Goal: Task Accomplishment & Management: Manage account settings

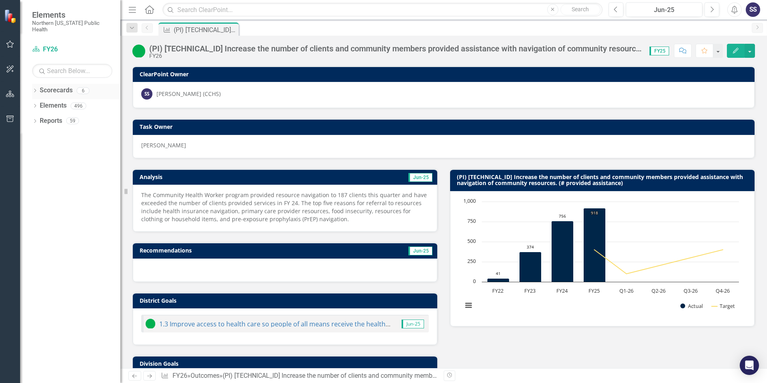
click at [36, 89] on icon "Dropdown" at bounding box center [35, 91] width 6 height 4
click at [53, 116] on link "FY25" at bounding box center [82, 120] width 76 height 9
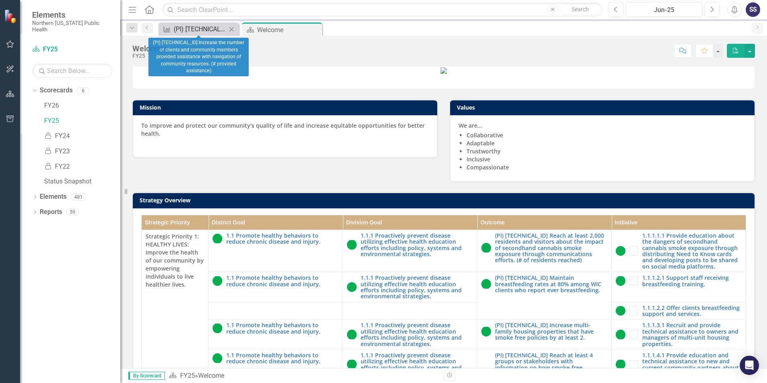
click at [203, 28] on div "(PI) [TECHNICAL_ID] Increase the number of clients and community members provid…" at bounding box center [200, 29] width 53 height 10
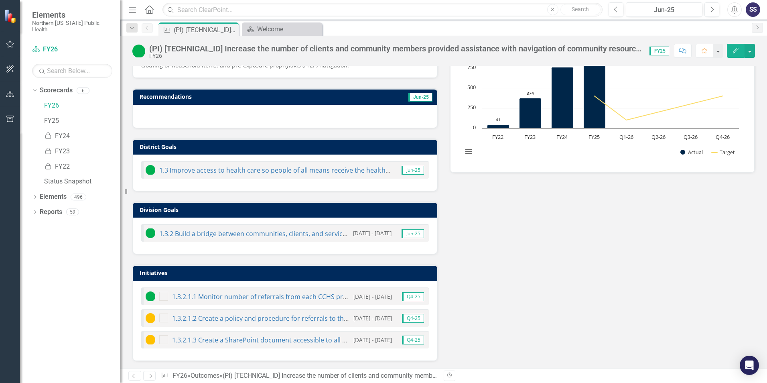
scroll to position [160, 0]
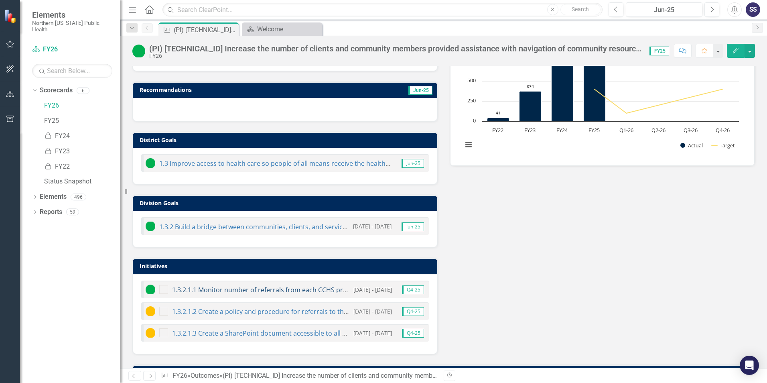
click at [257, 288] on link "1.3.2.1.1 Monitor number of referrals from each CCHS program." at bounding box center [268, 289] width 192 height 9
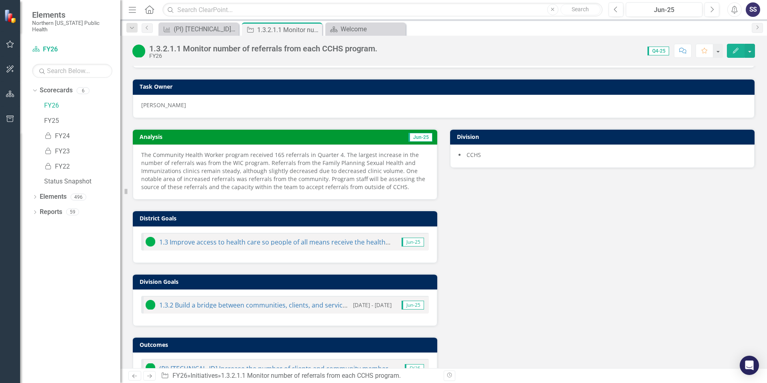
scroll to position [69, 0]
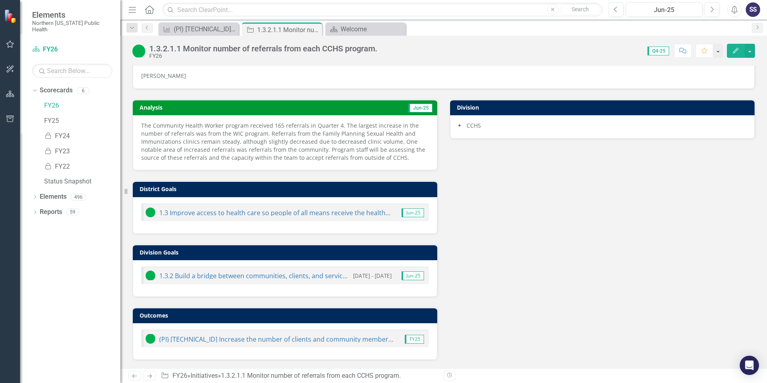
click at [162, 130] on p "The Community Health Worker program received 165 referrals in Quarter 4. The la…" at bounding box center [285, 142] width 288 height 40
drag, startPoint x: 140, startPoint y: 126, endPoint x: 293, endPoint y: 148, distance: 154.1
click at [293, 148] on div "The Community Health Worker program received 165 referrals in Quarter 4. The la…" at bounding box center [285, 142] width 304 height 55
click at [405, 157] on p "The Community Health Worker program received 165 referrals in Quarter 4. The la…" at bounding box center [285, 142] width 288 height 40
drag, startPoint x: 400, startPoint y: 157, endPoint x: 274, endPoint y: 158, distance: 126.7
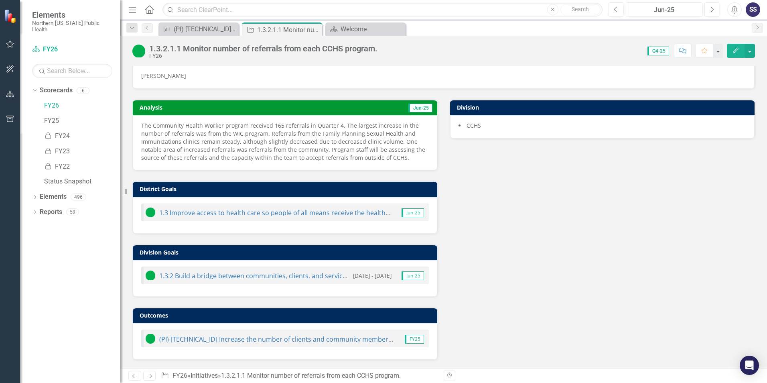
click at [274, 158] on p "The Community Health Worker program received 165 referrals in Quarter 4. The la…" at bounding box center [285, 142] width 288 height 40
drag, startPoint x: 241, startPoint y: 136, endPoint x: 526, endPoint y: 211, distance: 295.0
click at [526, 211] on div "Analysis Jun-25 The Community Health Worker program received 165 referrals in Q…" at bounding box center [443, 224] width 634 height 271
click at [217, 111] on td "Analysis" at bounding box center [210, 108] width 141 height 12
click at [153, 128] on p "The Community Health Worker program received 165 referrals in Quarter 4. The la…" at bounding box center [285, 142] width 288 height 40
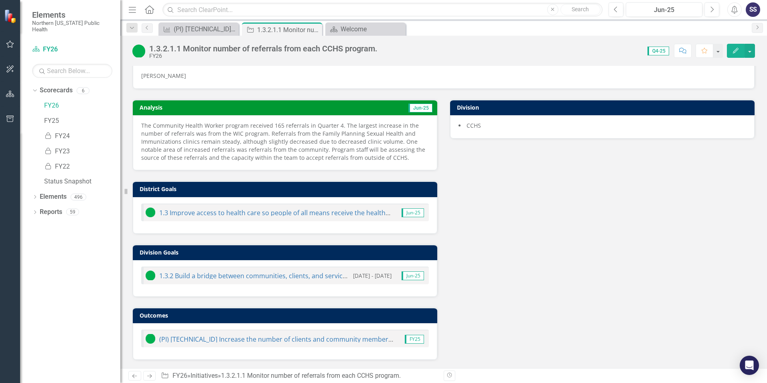
click at [153, 128] on p "The Community Health Worker program received 165 referrals in Quarter 4. The la…" at bounding box center [285, 142] width 288 height 40
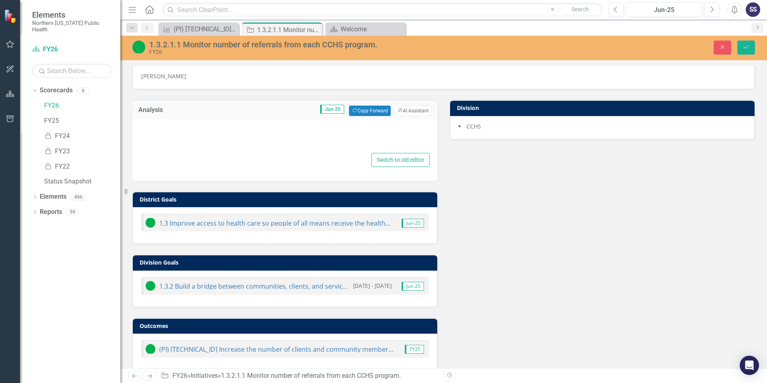
type textarea "<p>The Community Health Worker program received 165 referrals in Quarter 4. The…"
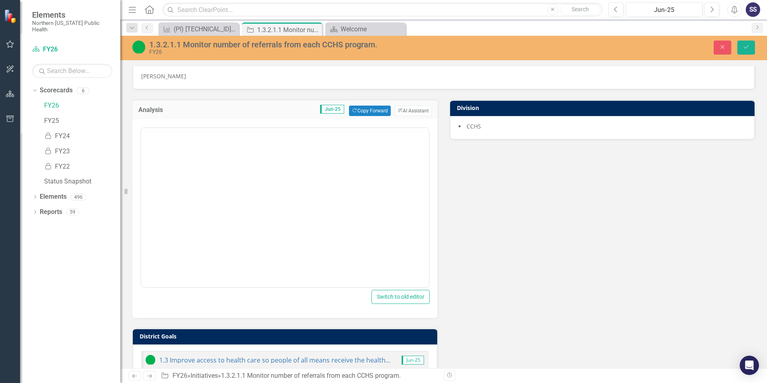
scroll to position [0, 0]
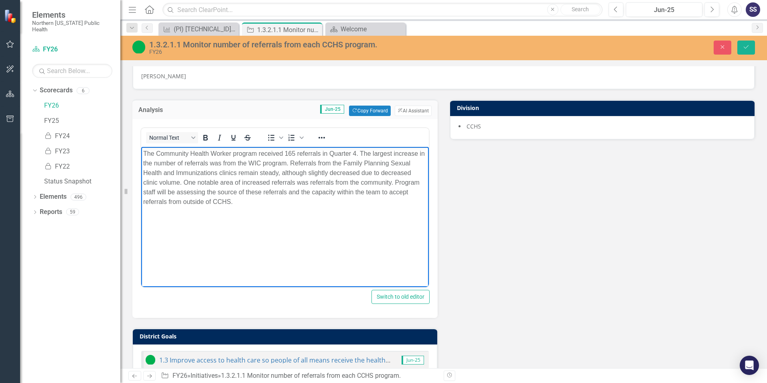
drag, startPoint x: 143, startPoint y: 152, endPoint x: 242, endPoint y: 198, distance: 108.6
click at [242, 198] on p "The Community Health Worker program received 165 referrals in Quarter 4. The la…" at bounding box center [285, 178] width 284 height 58
copy p "The Community Health Worker program received 165 referrals in Quarter 4. The la…"
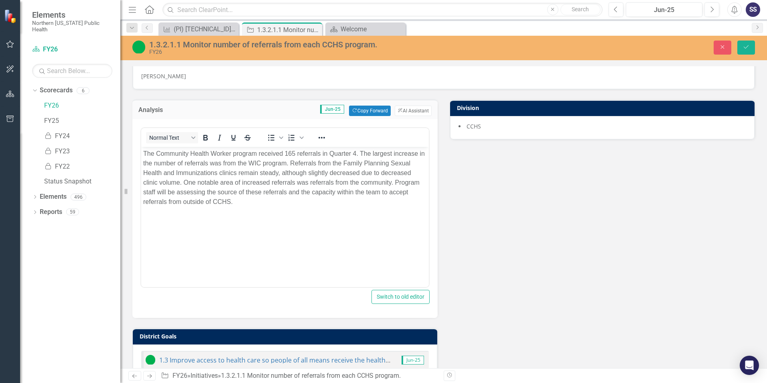
click at [523, 235] on div "Analysis Jun-25 Copy Forward Copy Forward ClearPoint AI AI Assistant <p>The Com…" at bounding box center [443, 297] width 634 height 417
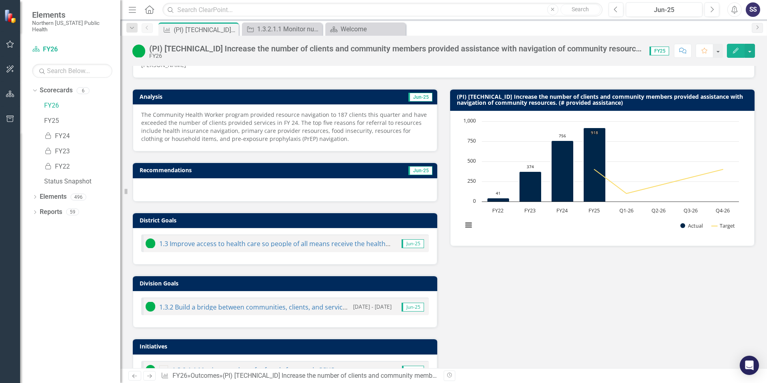
scroll to position [160, 0]
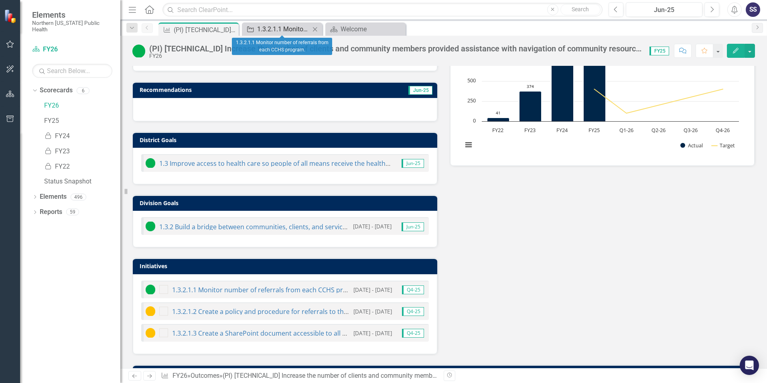
click at [285, 29] on div "1.3.2.1.1 Monitor number of referrals from each CCHS program." at bounding box center [283, 29] width 53 height 10
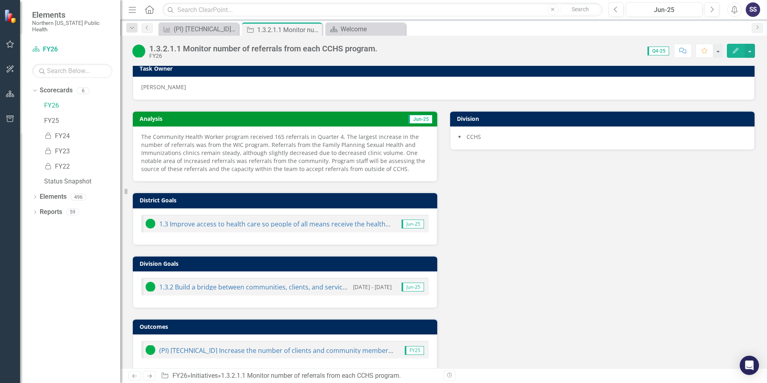
scroll to position [69, 0]
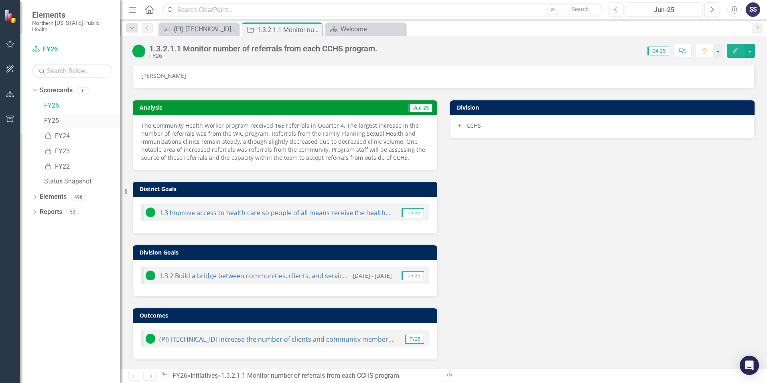
click at [52, 116] on link "FY25" at bounding box center [82, 120] width 76 height 9
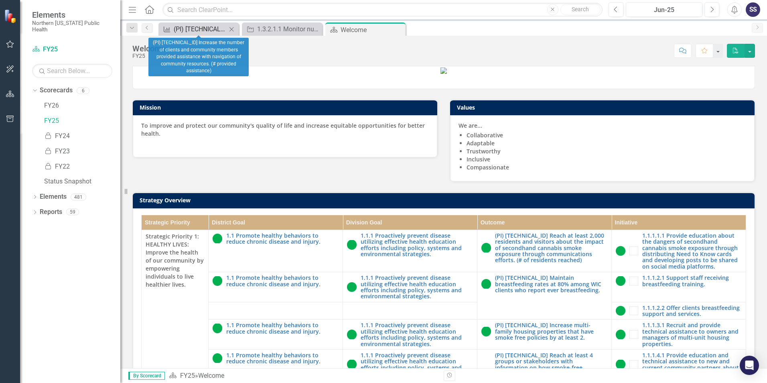
click at [197, 29] on div "(PI) [TECHNICAL_ID] Increase the number of clients and community members provid…" at bounding box center [200, 29] width 53 height 10
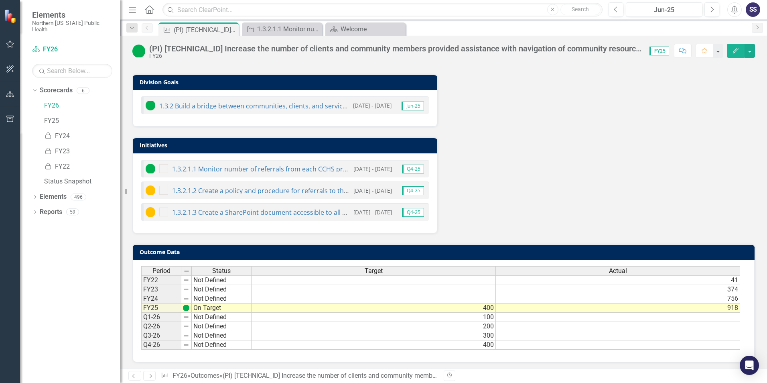
scroll to position [284, 0]
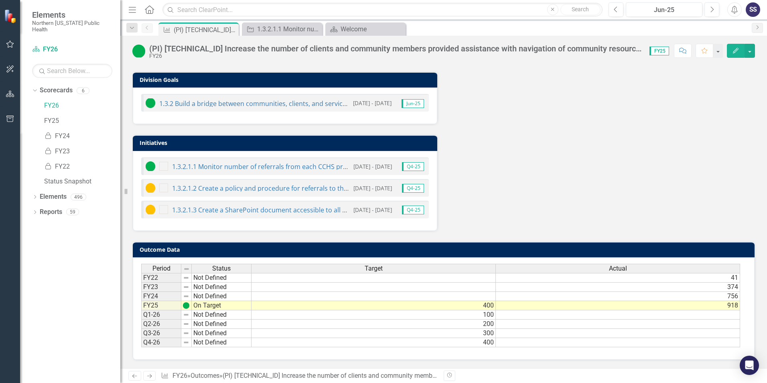
click at [488, 316] on td "100" at bounding box center [373, 314] width 244 height 9
click at [505, 170] on div "Analysis Jun-25 The Community Health Worker program provided resource navigatio…" at bounding box center [443, 53] width 634 height 356
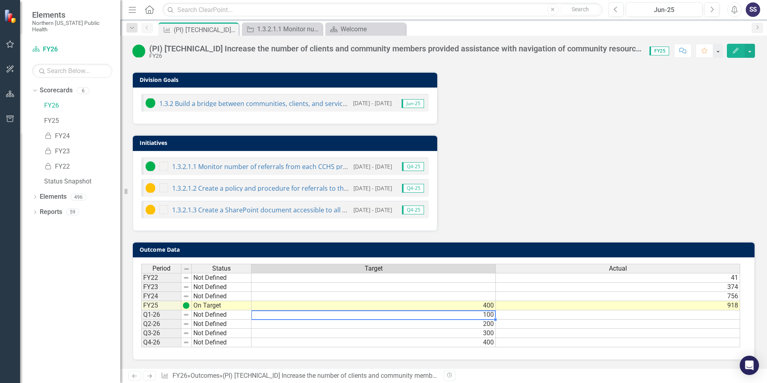
click at [490, 313] on td "100" at bounding box center [373, 314] width 244 height 9
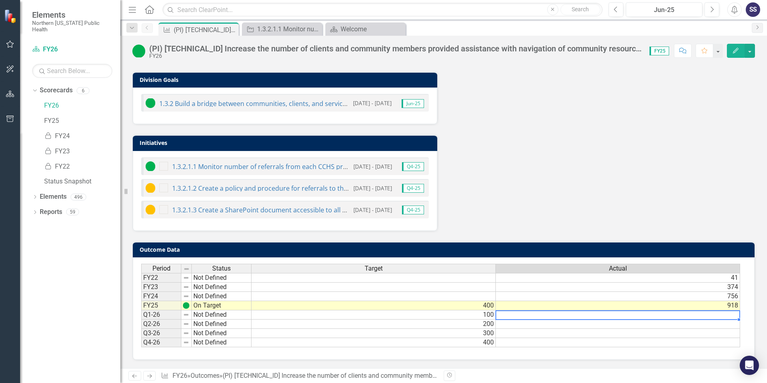
click at [527, 315] on td at bounding box center [618, 314] width 244 height 9
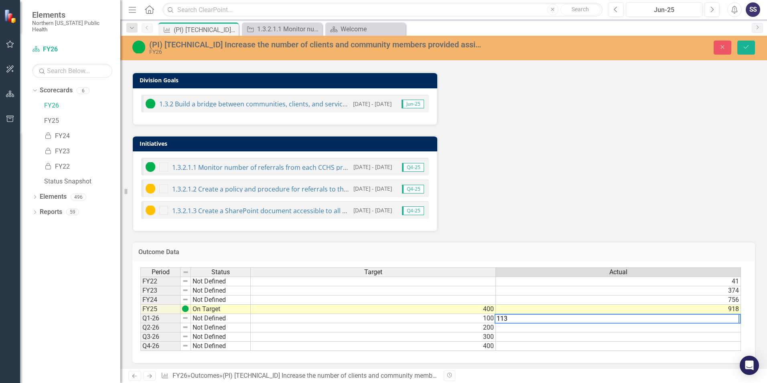
type textarea "113"
click at [648, 165] on div "Analysis Jun-25 The Community Health Worker program provided resource navigatio…" at bounding box center [443, 53] width 634 height 356
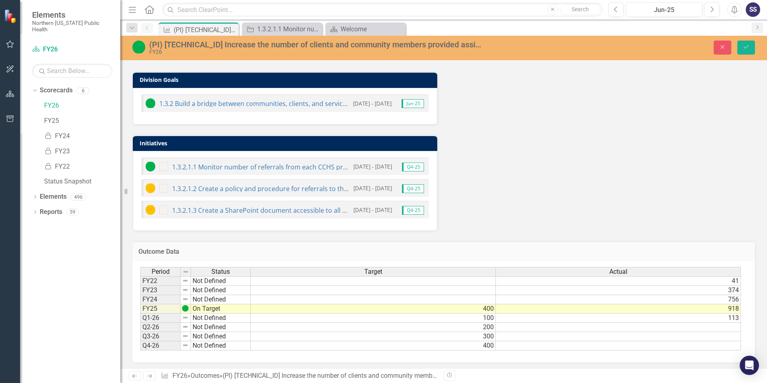
scroll to position [286, 0]
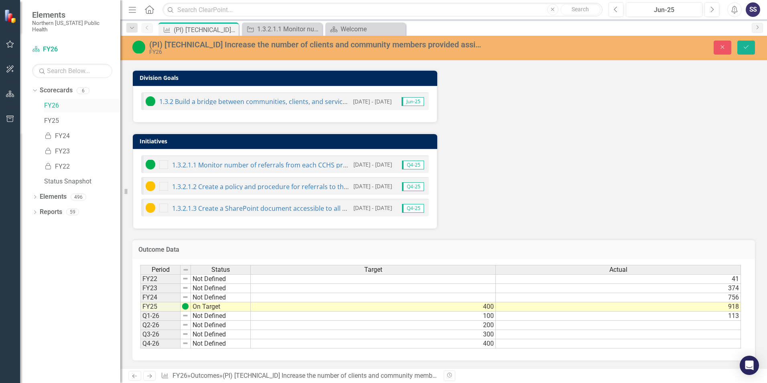
click at [54, 101] on link "FY26" at bounding box center [82, 105] width 76 height 9
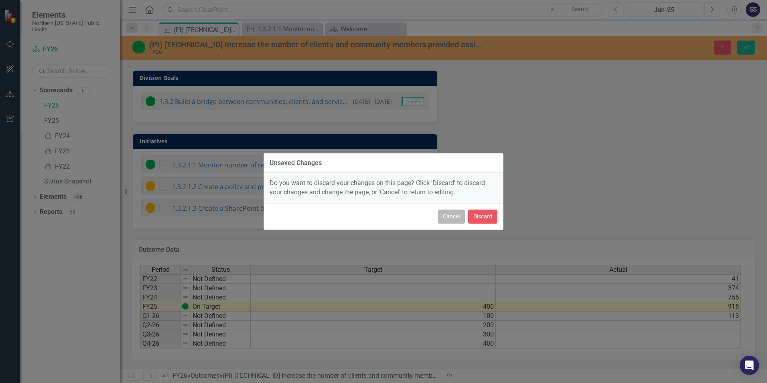
click at [453, 216] on button "Cancel" at bounding box center [451, 216] width 27 height 14
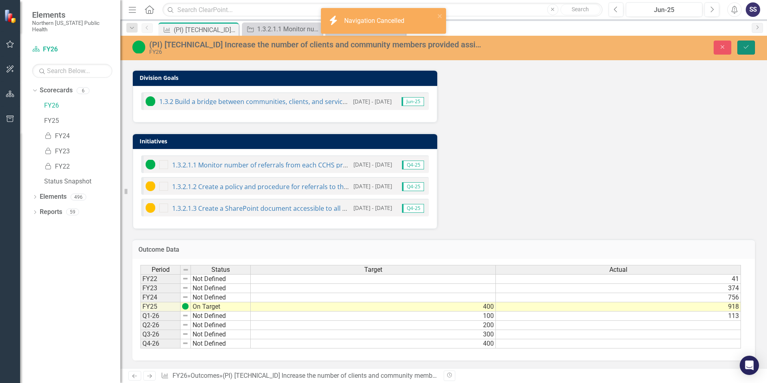
click at [749, 47] on icon "Save" at bounding box center [745, 47] width 7 height 6
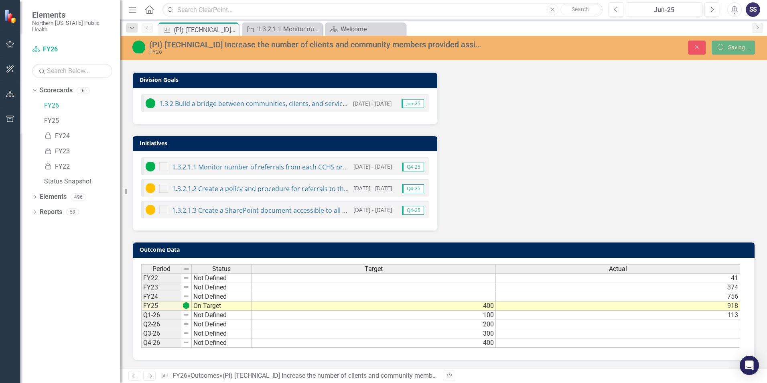
scroll to position [284, 0]
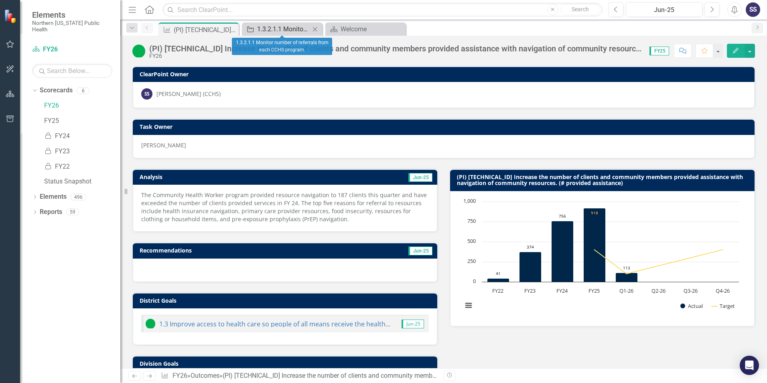
click at [284, 28] on div "1.3.2.1.1 Monitor number of referrals from each CCHS program." at bounding box center [283, 29] width 53 height 10
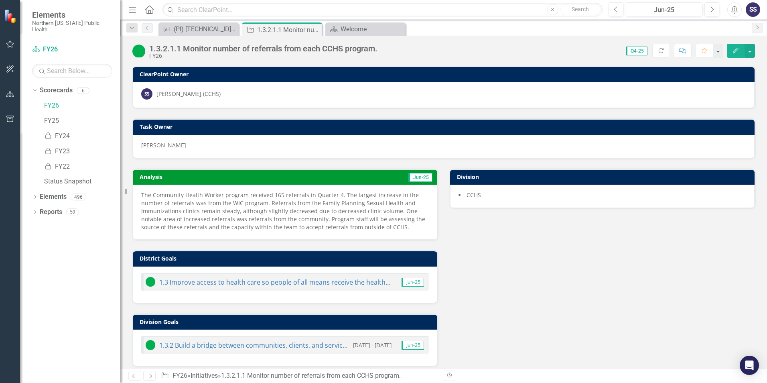
click at [336, 195] on p "The Community Health Worker program received 165 referrals in Quarter 4. The la…" at bounding box center [285, 211] width 288 height 40
click at [292, 223] on p "The Community Health Worker program received 165 referrals in Quarter 4. The la…" at bounding box center [285, 211] width 288 height 40
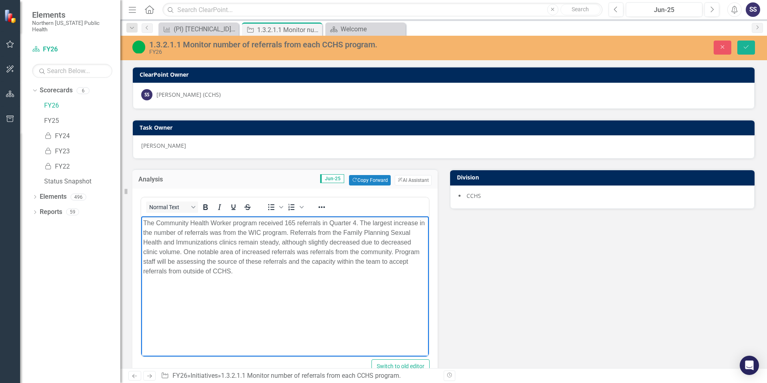
drag, startPoint x: 144, startPoint y: 221, endPoint x: 247, endPoint y: 272, distance: 115.0
click at [247, 272] on p "The Community Health Worker program received 165 referrals in Quarter 4. The la…" at bounding box center [285, 247] width 284 height 58
copy p "The Community Health Worker program received 165 referrals in Quarter 4. The la…"
drag, startPoint x: 689, startPoint y: 300, endPoint x: 611, endPoint y: 302, distance: 78.2
click at [686, 300] on div "Analysis Jun-25 Copy Forward Copy Forward ClearPoint AI AI Assistant <p>The Com…" at bounding box center [443, 367] width 634 height 417
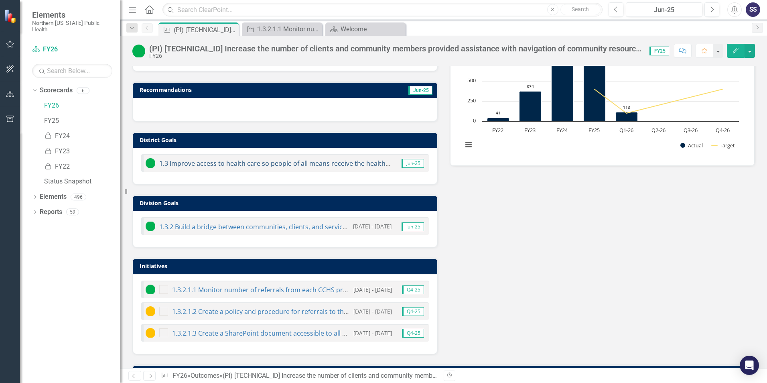
scroll to position [241, 0]
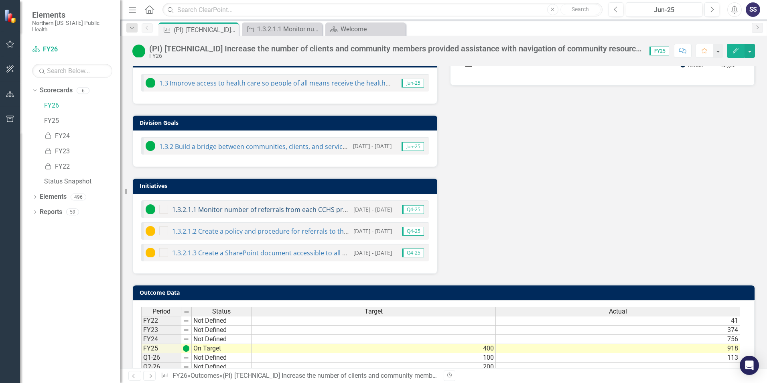
click at [238, 209] on link "1.3.2.1.1 Monitor number of referrals from each CCHS program." at bounding box center [268, 209] width 192 height 9
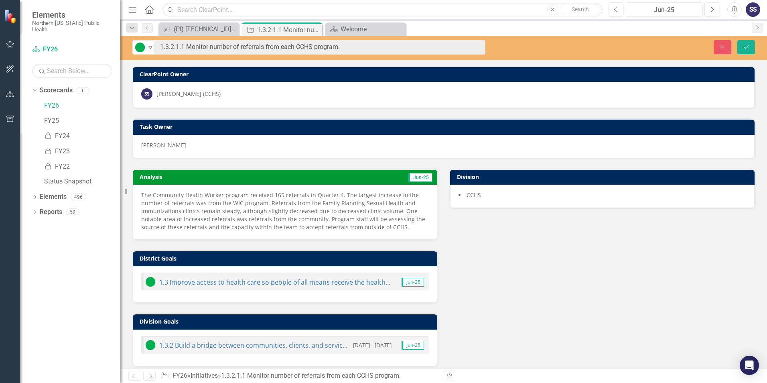
click at [590, 53] on div "Close Save" at bounding box center [631, 47] width 257 height 14
click at [717, 50] on button "Close" at bounding box center [722, 47] width 18 height 14
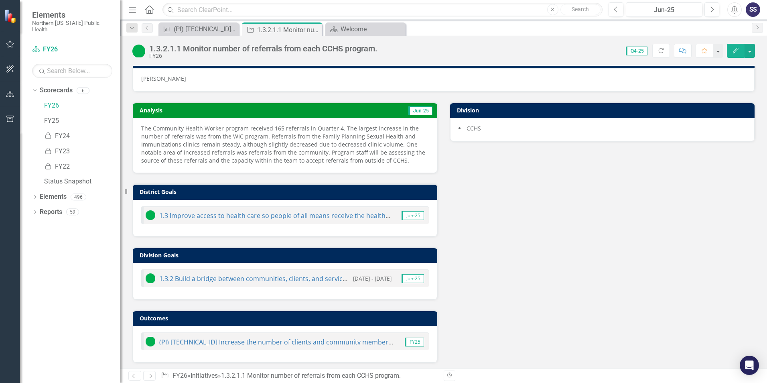
scroll to position [69, 0]
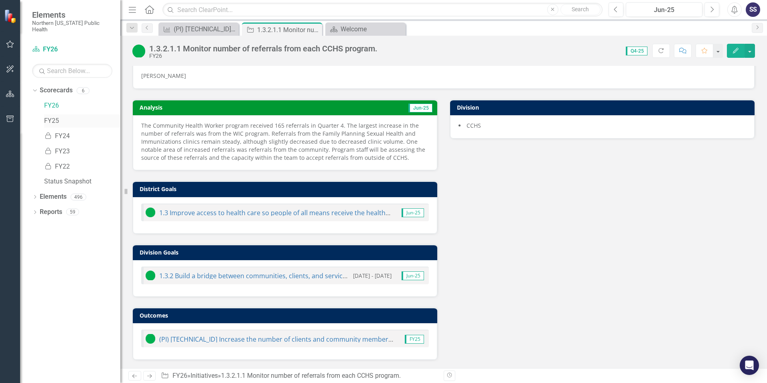
click at [55, 116] on link "FY25" at bounding box center [82, 120] width 76 height 9
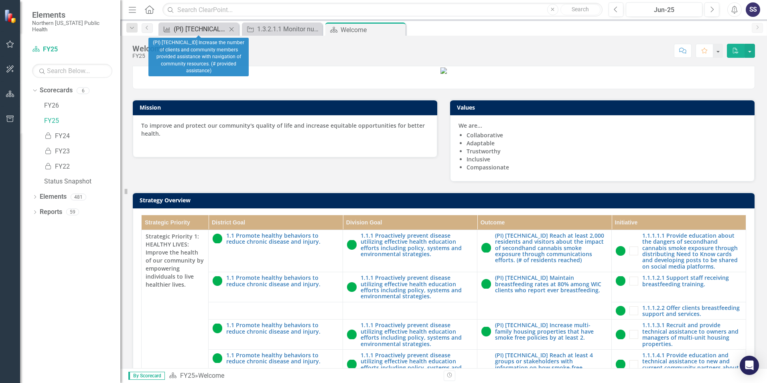
click at [204, 28] on div "(PI) [TECHNICAL_ID] Increase the number of clients and community members provid…" at bounding box center [200, 29] width 53 height 10
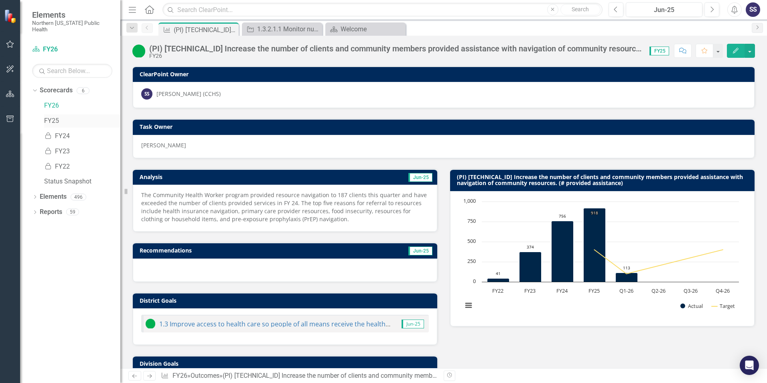
click at [52, 116] on link "FY25" at bounding box center [82, 120] width 76 height 9
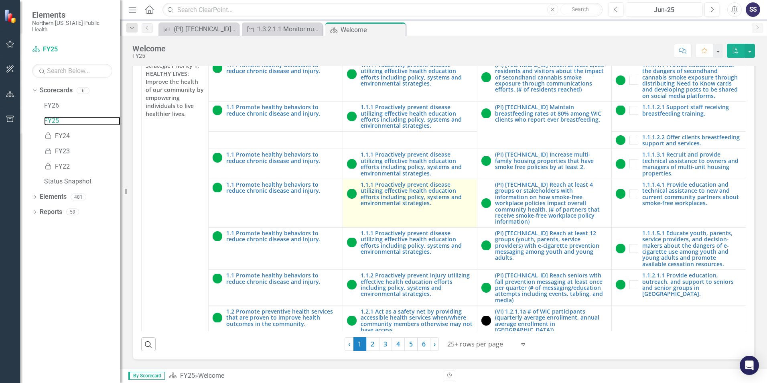
scroll to position [106, 0]
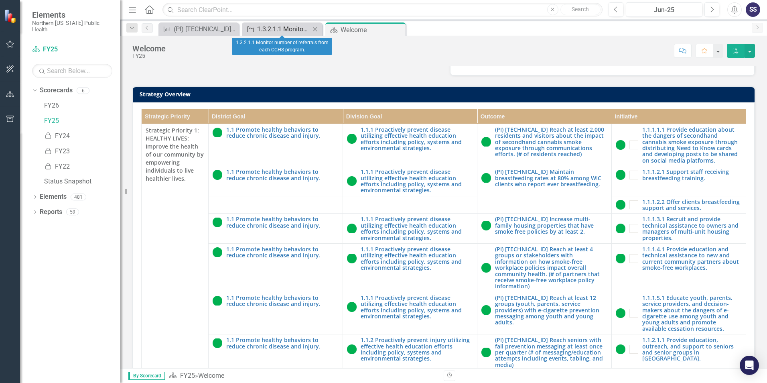
click at [285, 29] on div "1.3.2.1.1 Monitor number of referrals from each CCHS program." at bounding box center [283, 29] width 53 height 10
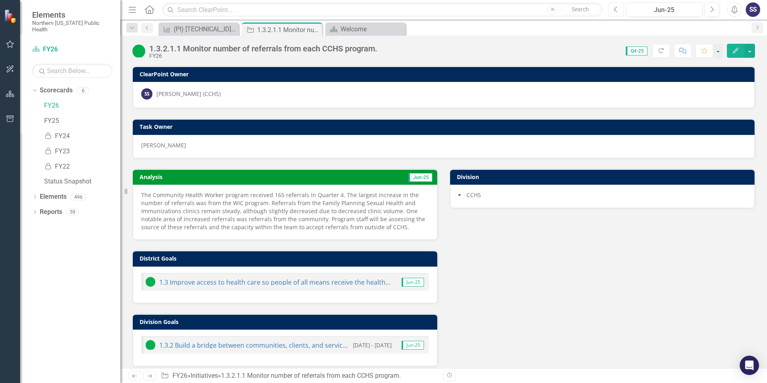
click at [617, 10] on icon "Previous" at bounding box center [616, 9] width 4 height 7
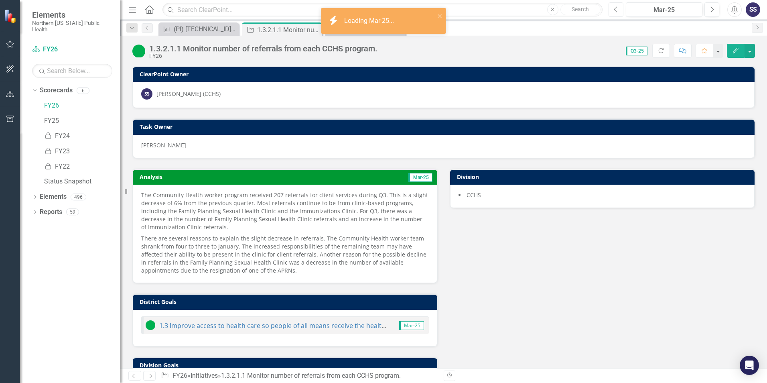
click at [617, 10] on icon "Previous" at bounding box center [616, 9] width 4 height 7
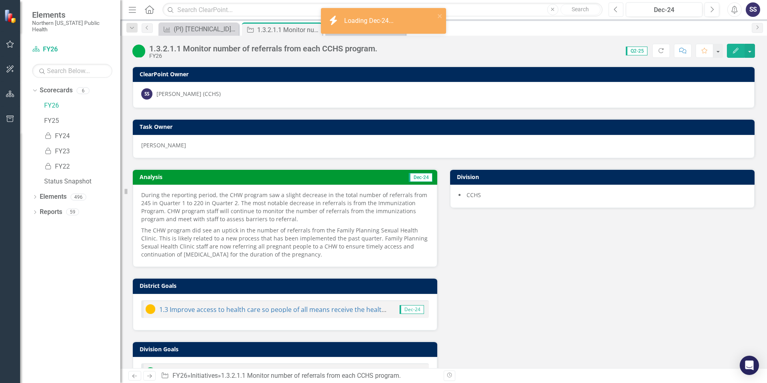
click at [617, 10] on icon "Previous" at bounding box center [616, 9] width 4 height 7
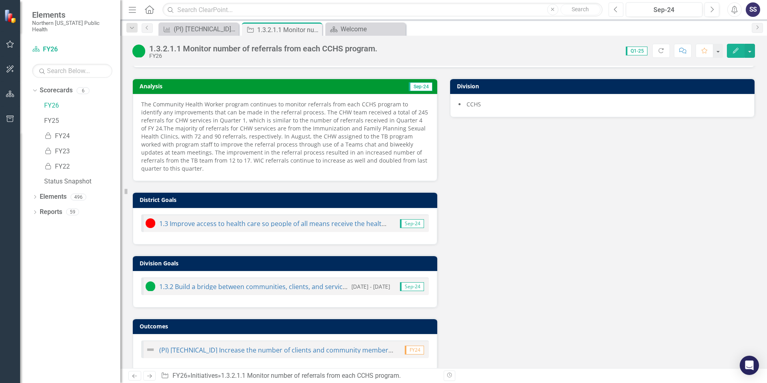
scroll to position [93, 0]
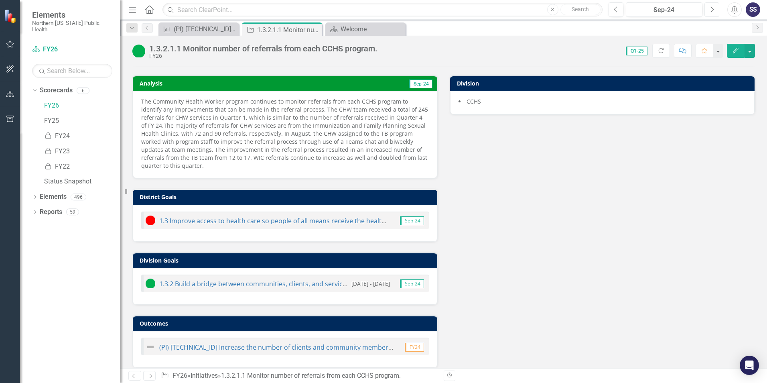
click at [711, 8] on icon "Next" at bounding box center [711, 9] width 4 height 7
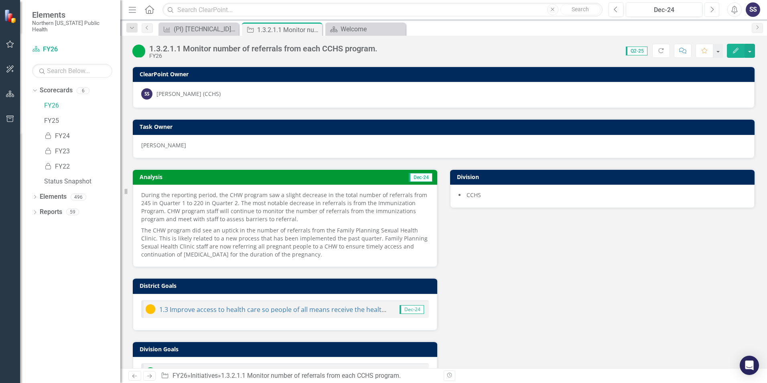
click at [711, 8] on icon "Next" at bounding box center [711, 9] width 4 height 7
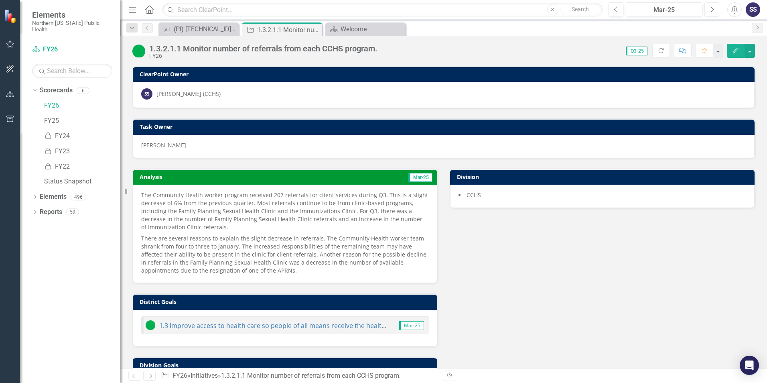
click at [709, 10] on icon "Next" at bounding box center [711, 9] width 4 height 7
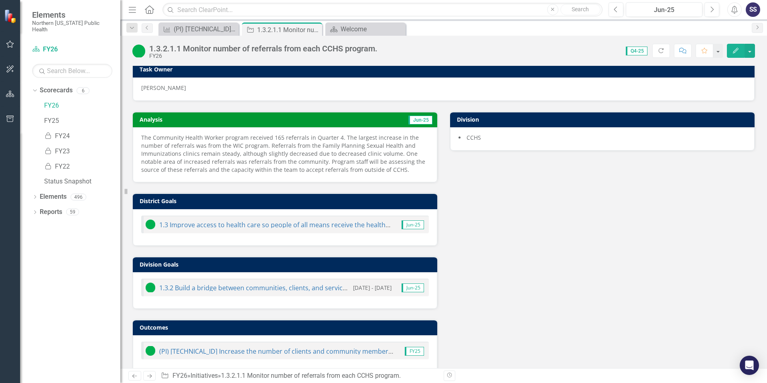
scroll to position [69, 0]
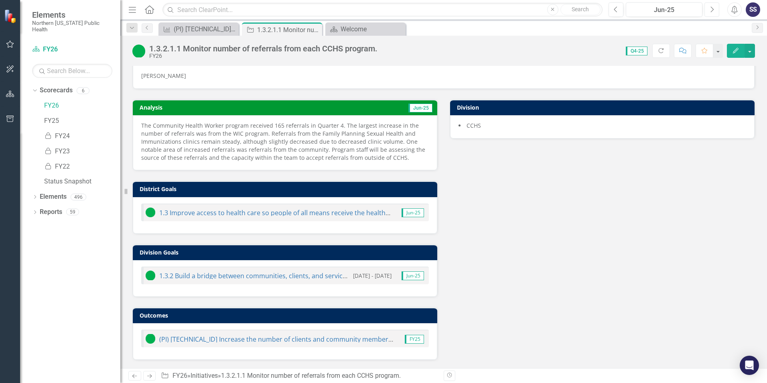
click at [711, 9] on icon "Next" at bounding box center [711, 9] width 4 height 7
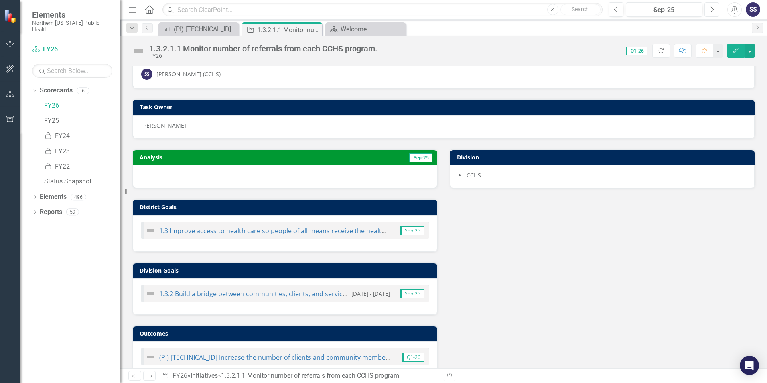
scroll to position [38, 0]
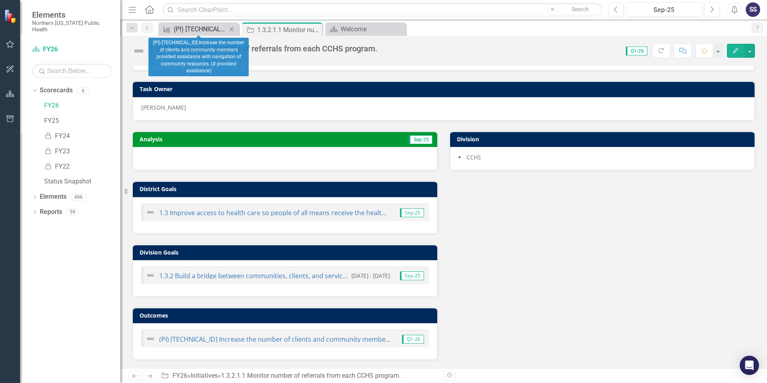
click at [204, 27] on div "(PI) [TECHNICAL_ID] Increase the number of clients and community members provid…" at bounding box center [200, 29] width 53 height 10
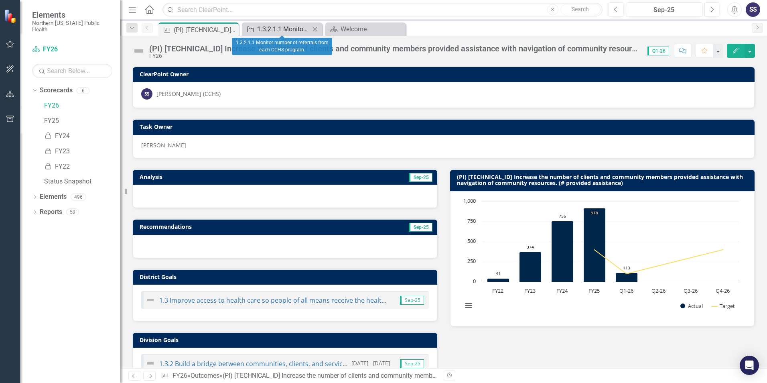
click at [286, 28] on div "1.3.2.1.1 Monitor number of referrals from each CCHS program." at bounding box center [283, 29] width 53 height 10
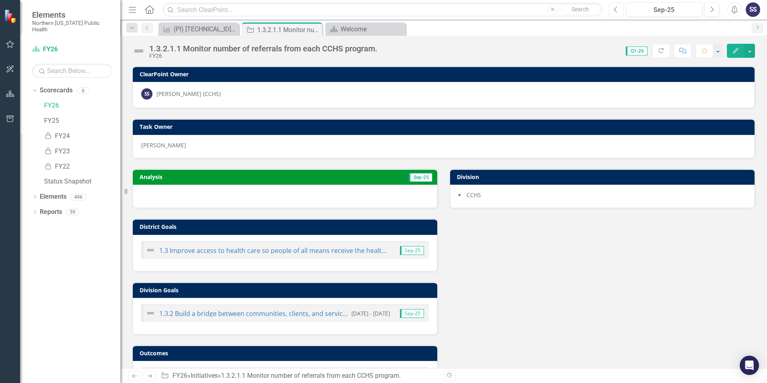
click at [615, 10] on icon "Previous" at bounding box center [616, 9] width 4 height 7
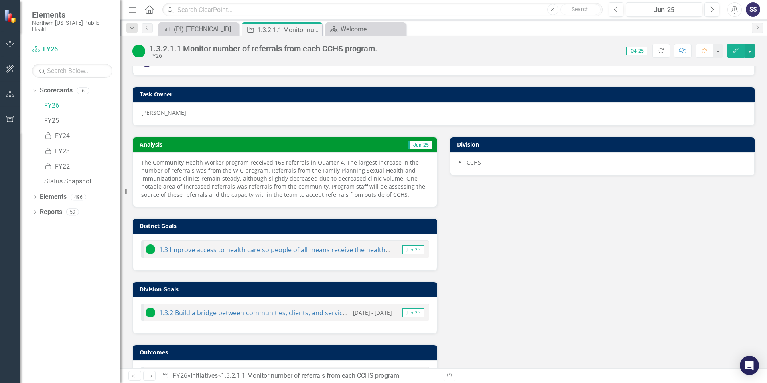
scroll to position [69, 0]
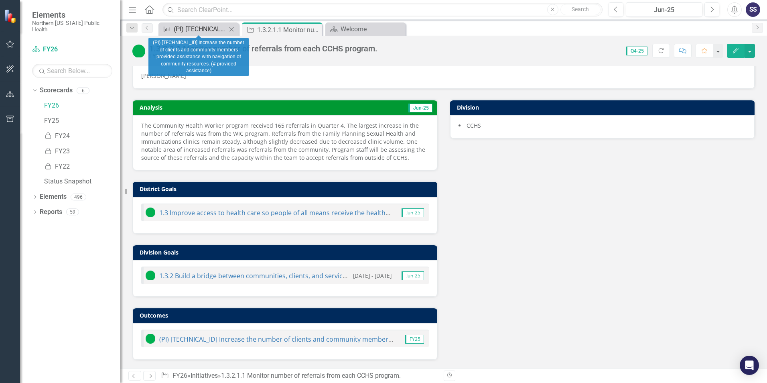
click at [199, 28] on div "(PI) [TECHNICAL_ID] Increase the number of clients and community members provid…" at bounding box center [200, 29] width 53 height 10
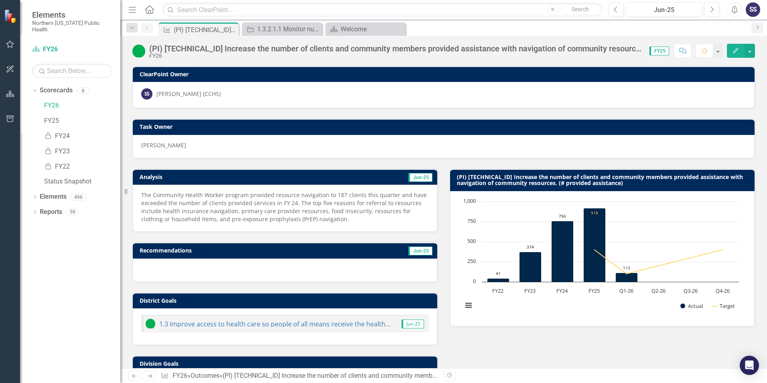
click at [631, 52] on div "(PI) [TECHNICAL_ID] Increase the number of clients and community members provid…" at bounding box center [395, 48] width 492 height 9
click at [618, 9] on icon "Previous" at bounding box center [616, 9] width 4 height 7
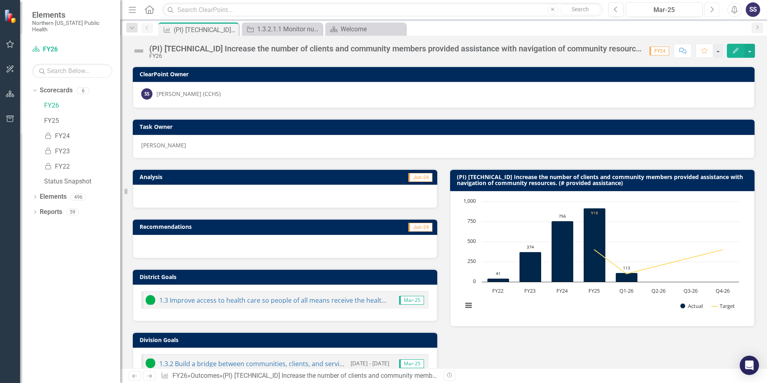
click at [712, 9] on icon "Next" at bounding box center [711, 9] width 4 height 7
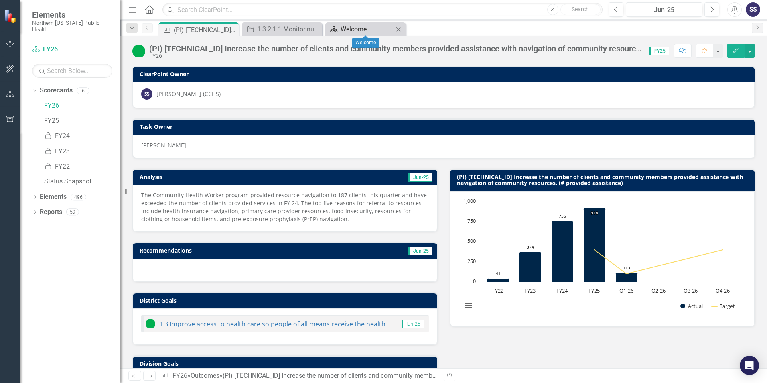
click at [361, 28] on div "Welcome" at bounding box center [366, 29] width 53 height 10
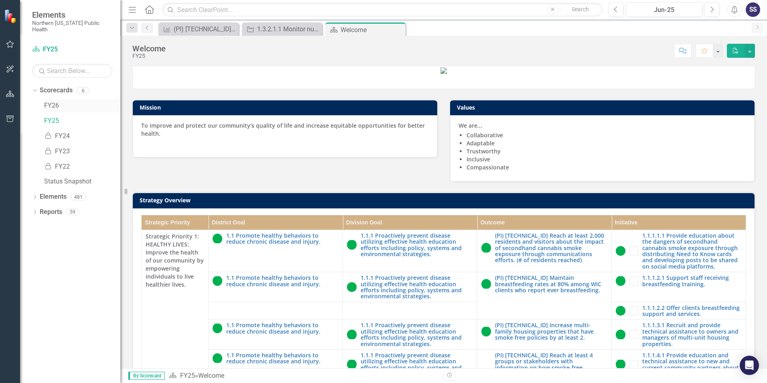
click at [51, 101] on link "FY26" at bounding box center [82, 105] width 76 height 9
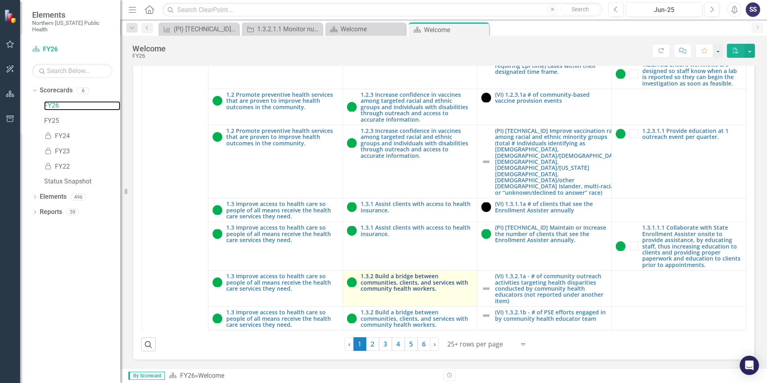
scroll to position [1533, 0]
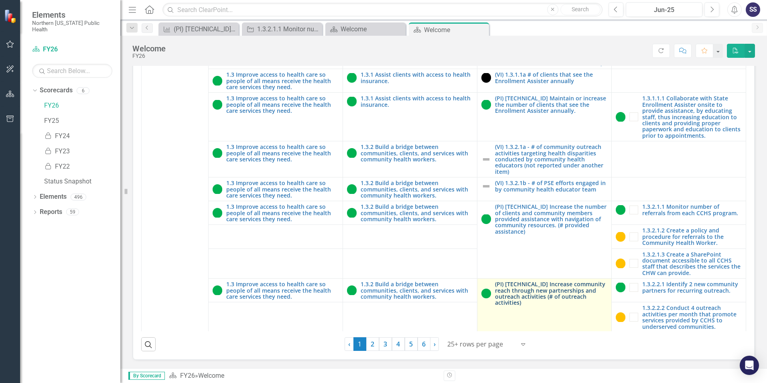
click at [538, 281] on link "(PI) [TECHNICAL_ID] Increase community reach through new partnerships and outre…" at bounding box center [551, 293] width 112 height 25
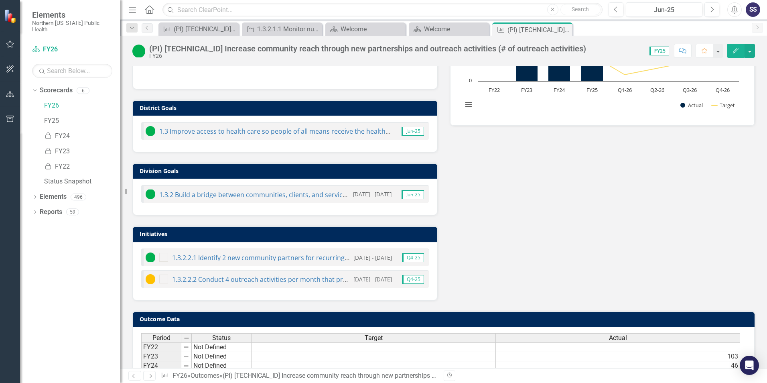
scroll to position [270, 0]
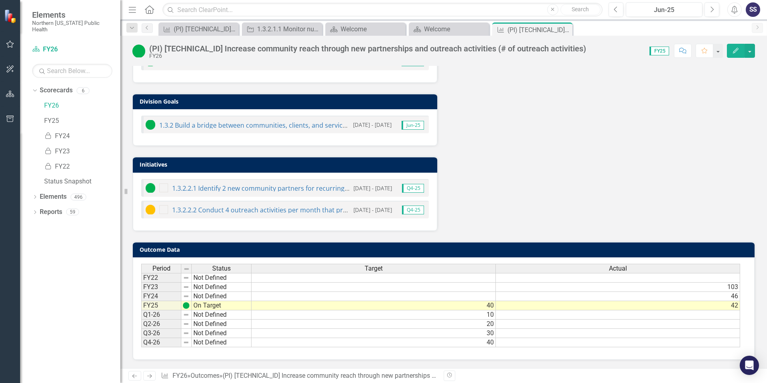
click at [711, 315] on td at bounding box center [618, 314] width 244 height 9
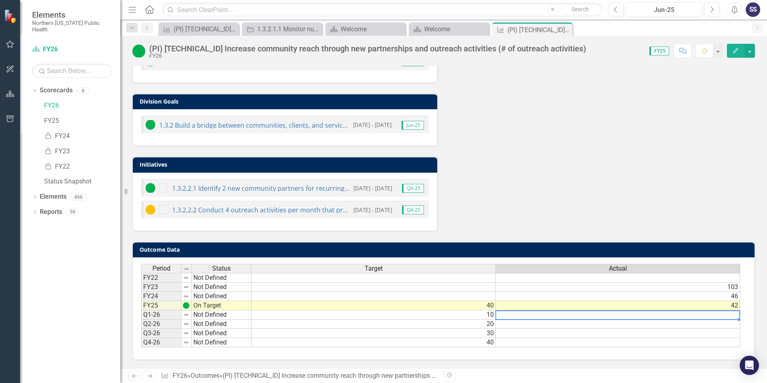
click at [728, 314] on td at bounding box center [618, 314] width 244 height 9
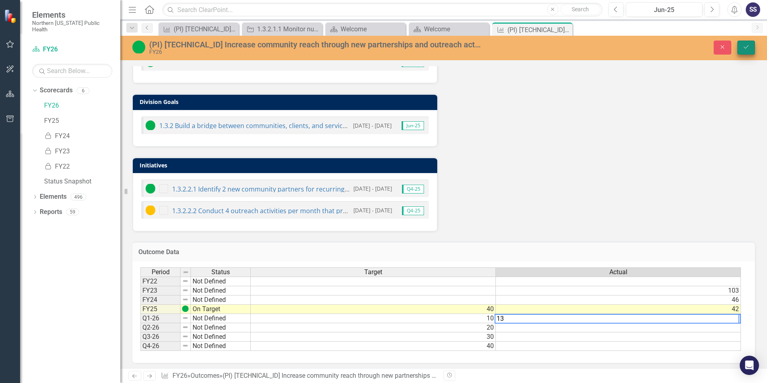
type textarea "13"
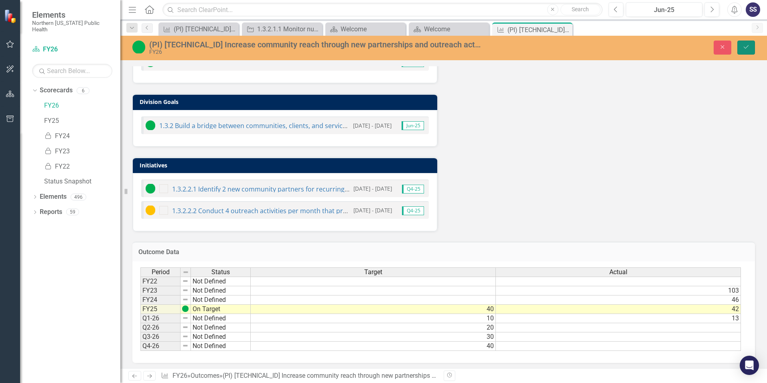
click at [745, 47] on icon "Save" at bounding box center [745, 47] width 7 height 6
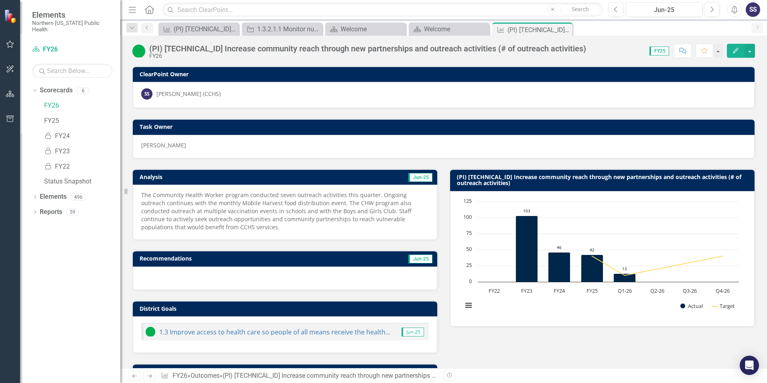
click at [210, 205] on p "The Community Health Worker program conducted seven outreach activities this qu…" at bounding box center [285, 211] width 288 height 40
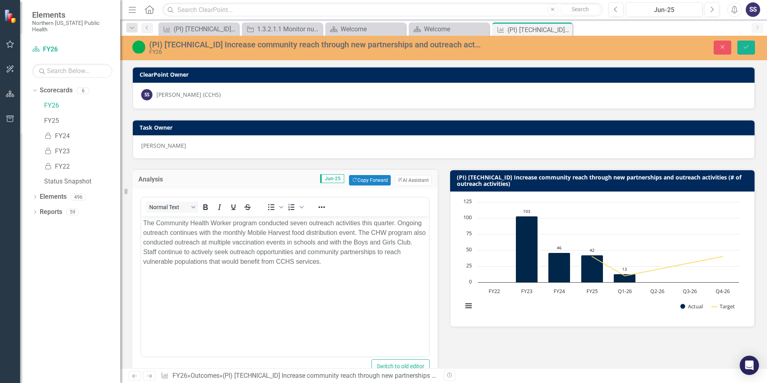
scroll to position [0, 0]
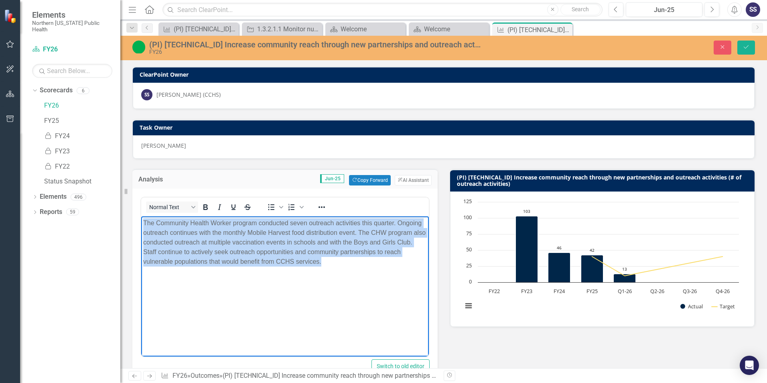
drag, startPoint x: 322, startPoint y: 261, endPoint x: 141, endPoint y: 224, distance: 184.8
click at [141, 224] on html "The Community Health Worker program conducted seven outreach activities this qu…" at bounding box center [285, 276] width 288 height 120
copy p "The Community Health Worker program conducted seven outreach activities this qu…"
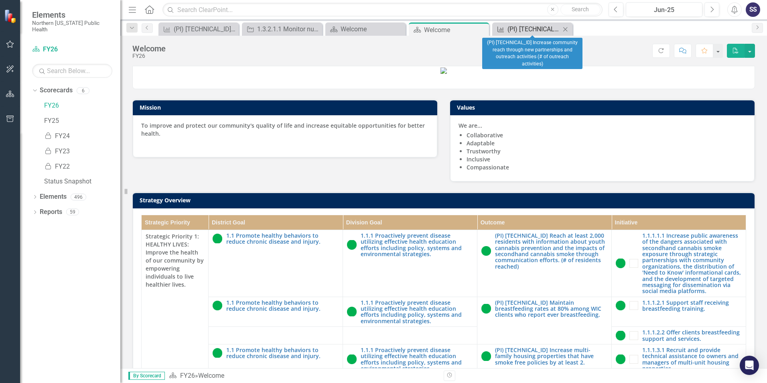
click at [529, 28] on div "(PI) [TECHNICAL_ID] Increase community reach through new partnerships and outre…" at bounding box center [533, 29] width 53 height 10
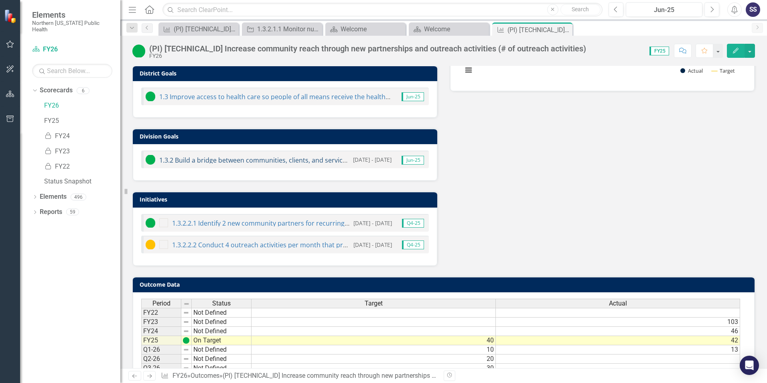
scroll to position [270, 0]
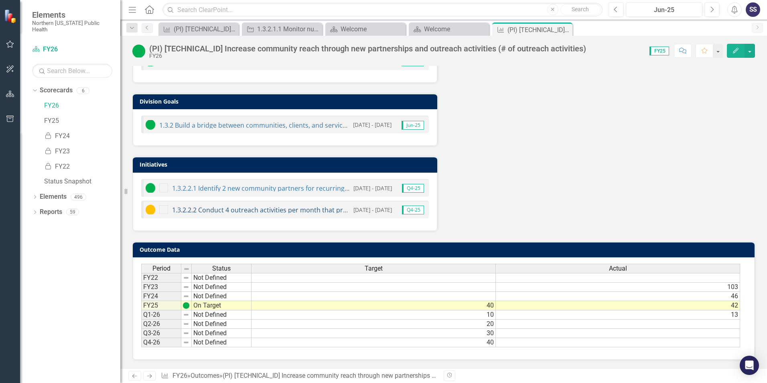
click at [253, 209] on link "1.3.2.2.2 Conduct 4 outreach activities per month that promote services provide…" at bounding box center [354, 209] width 364 height 9
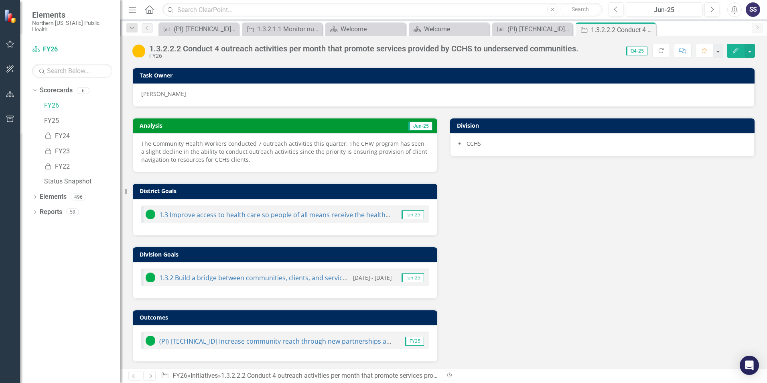
scroll to position [53, 0]
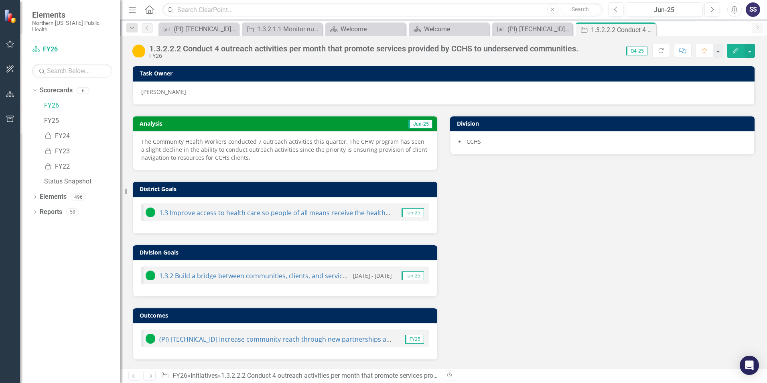
click at [217, 146] on p "The Community Health Workers conducted 7 outreach activities this quarter. The …" at bounding box center [285, 150] width 288 height 24
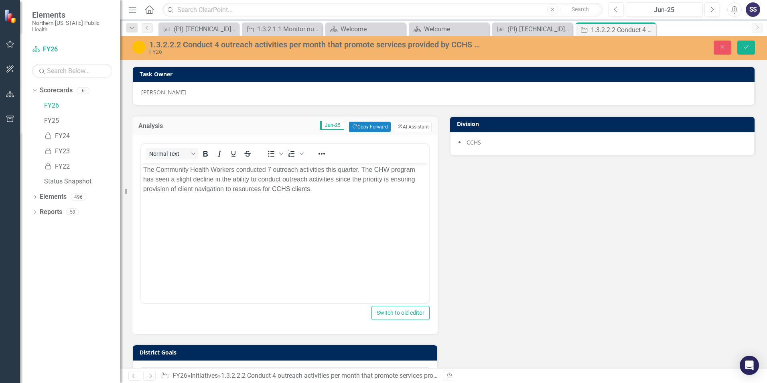
scroll to position [0, 0]
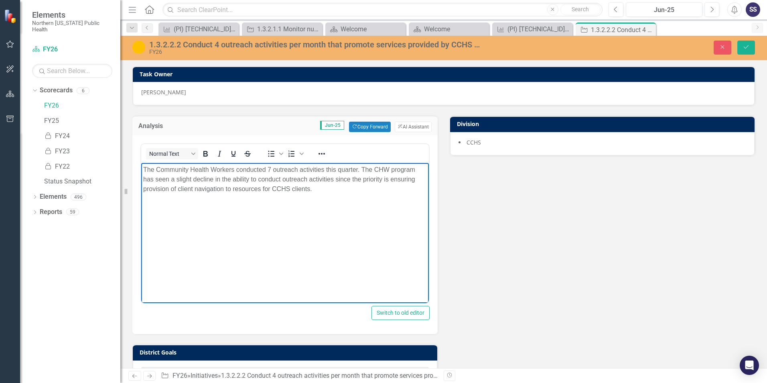
drag, startPoint x: 315, startPoint y: 189, endPoint x: 140, endPoint y: 170, distance: 176.7
click at [141, 170] on html "The Community Health Workers conducted 7 outreach activities this quarter. The …" at bounding box center [285, 223] width 288 height 120
copy p "The Community Health Workers conducted 7 outreach activities this quarter. The …"
click at [370, 240] on body "The Community Health Workers conducted 7 outreach activities this quarter. The …" at bounding box center [285, 223] width 288 height 120
click at [718, 50] on button "Close" at bounding box center [722, 48] width 18 height 14
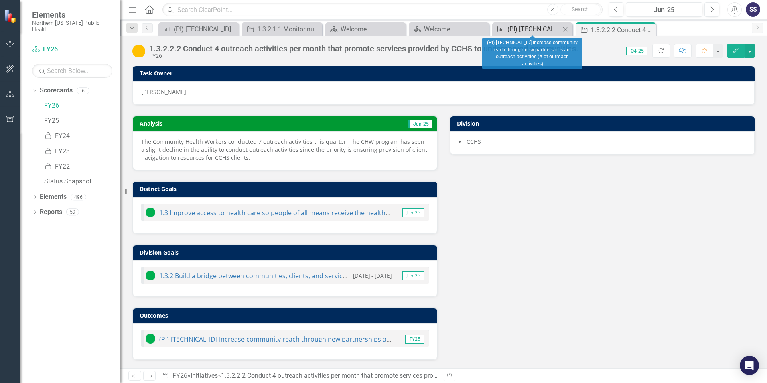
click at [531, 28] on div "(PI) [TECHNICAL_ID] Increase community reach through new partnerships and outre…" at bounding box center [533, 29] width 53 height 10
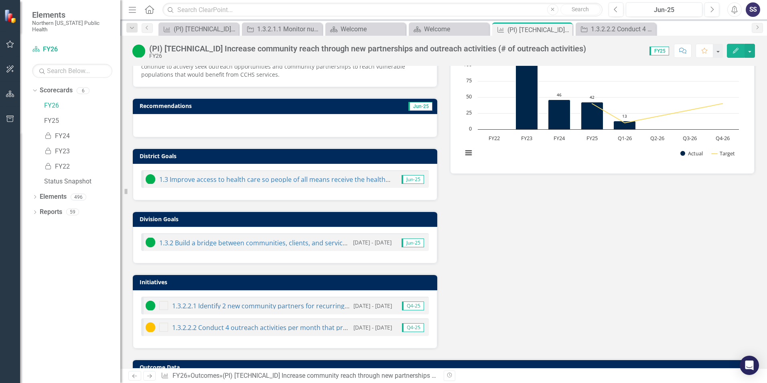
scroll to position [160, 0]
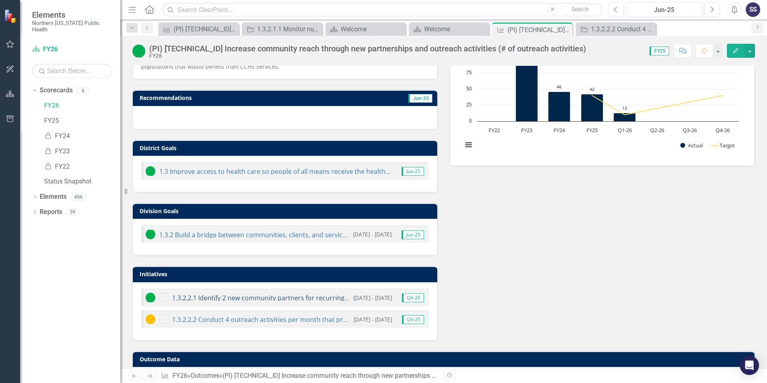
click at [254, 296] on link "1.3.2.2.1 Identify 2 new community partners for recurring outreach." at bounding box center [273, 297] width 203 height 9
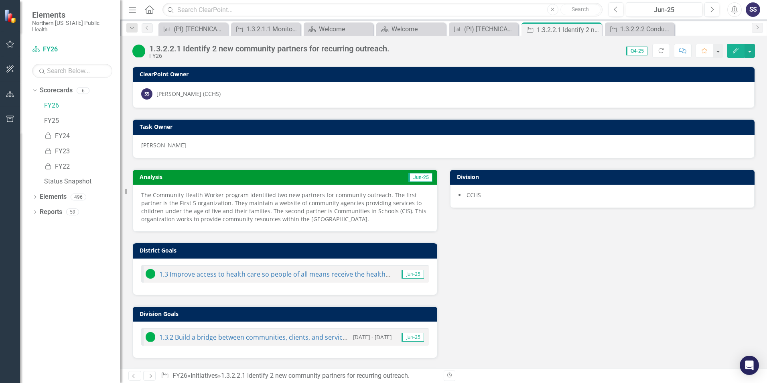
click at [211, 203] on p "The Community Health Worker program identified two new partners for community o…" at bounding box center [285, 207] width 288 height 32
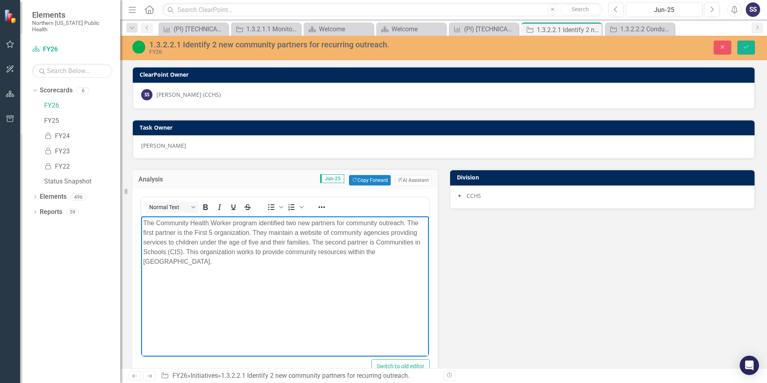
drag, startPoint x: 144, startPoint y: 221, endPoint x: 193, endPoint y: 262, distance: 64.0
click at [193, 262] on p "The Community Health Worker program identified two new partners for community o…" at bounding box center [285, 242] width 284 height 48
copy p "The Community Health Worker program identified two new partners for community o…"
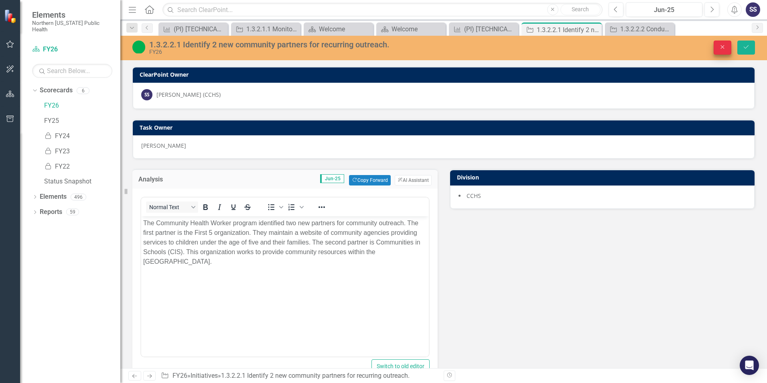
click at [726, 43] on button "Close" at bounding box center [722, 48] width 18 height 14
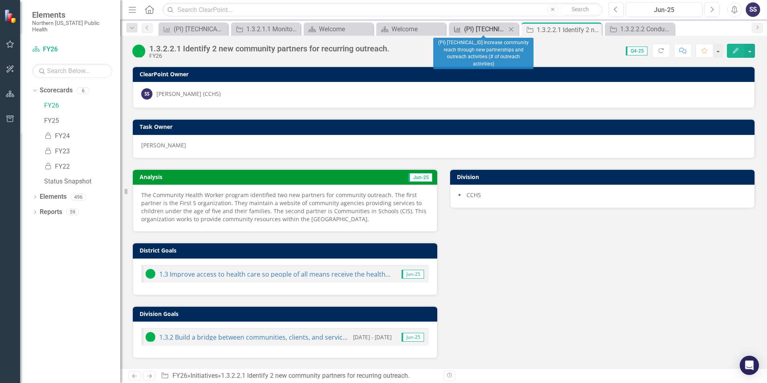
click at [497, 30] on div "(PI) [TECHNICAL_ID] Increase community reach through new partnerships and outre…" at bounding box center [485, 29] width 42 height 10
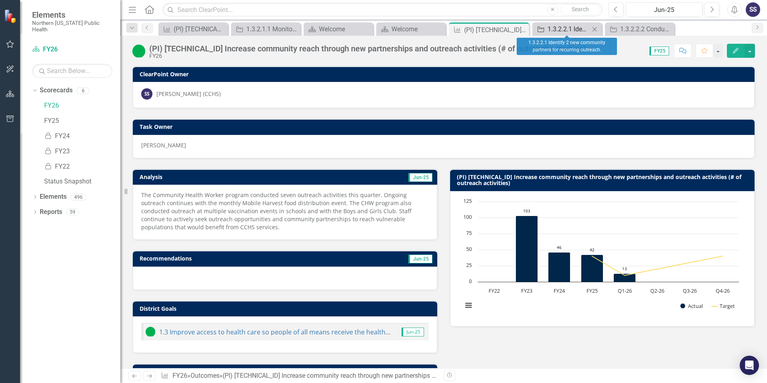
click at [562, 28] on div "1.3.2.2.1 Identify 2 new community partners for recurring outreach." at bounding box center [568, 29] width 42 height 10
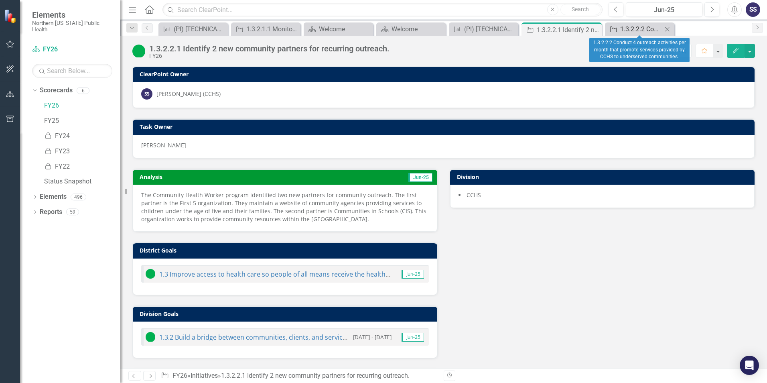
click at [625, 26] on div "1.3.2.2.2 Conduct 4 outreach activities per month that promote services provide…" at bounding box center [641, 29] width 42 height 10
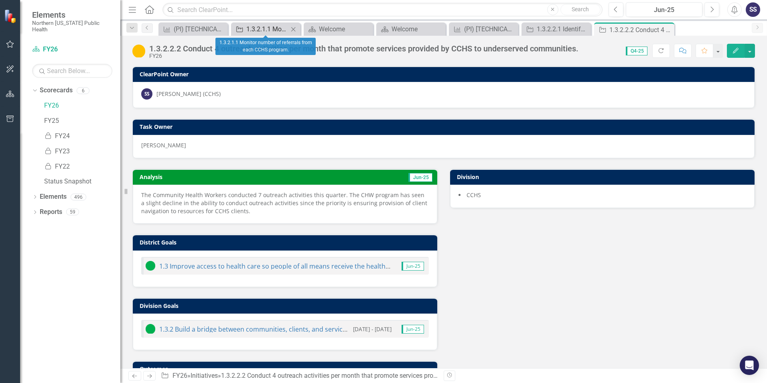
click at [267, 30] on div "1.3.2.1.1 Monitor number of referrals from each CCHS program." at bounding box center [267, 29] width 42 height 10
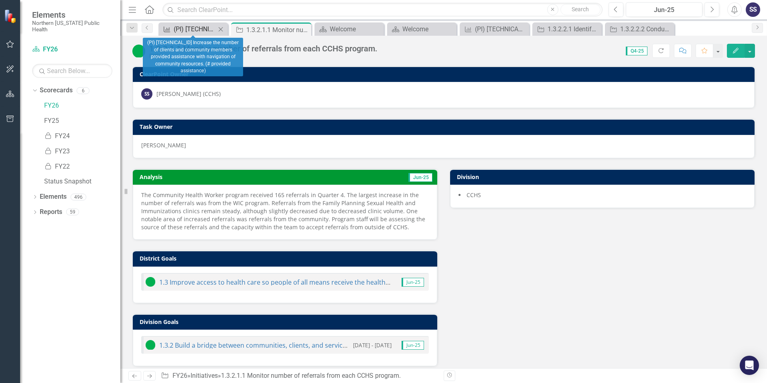
click at [195, 29] on div "(PI) [TECHNICAL_ID] Increase the number of clients and community members provid…" at bounding box center [195, 29] width 42 height 10
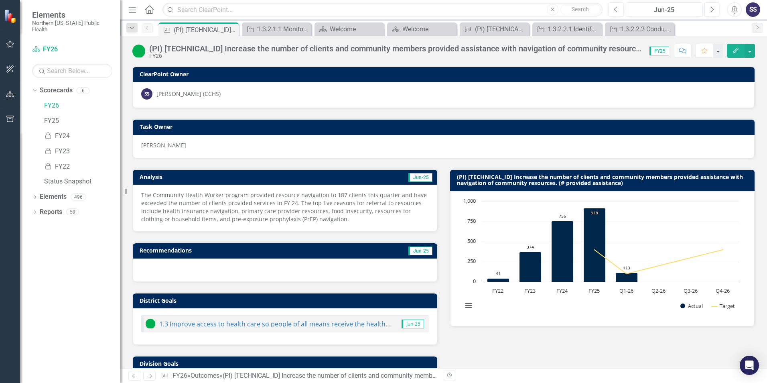
click at [286, 200] on p "The Community Health Worker program provided resource navigation to 187 clients…" at bounding box center [285, 207] width 288 height 32
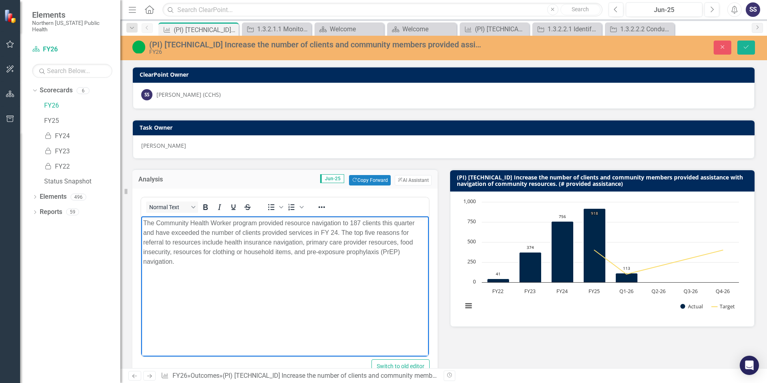
drag, startPoint x: 143, startPoint y: 221, endPoint x: 176, endPoint y: 262, distance: 52.5
click at [176, 262] on body "The Community Health Worker program provided resource navigation to 187 clients…" at bounding box center [285, 276] width 288 height 120
copy p "The Community Health Worker program provided resource navigation to 187 clients…"
click at [245, 310] on body "The Community Health Worker program provided resource navigation to 187 clients…" at bounding box center [285, 276] width 288 height 120
click at [719, 50] on icon "Close" at bounding box center [722, 47] width 7 height 6
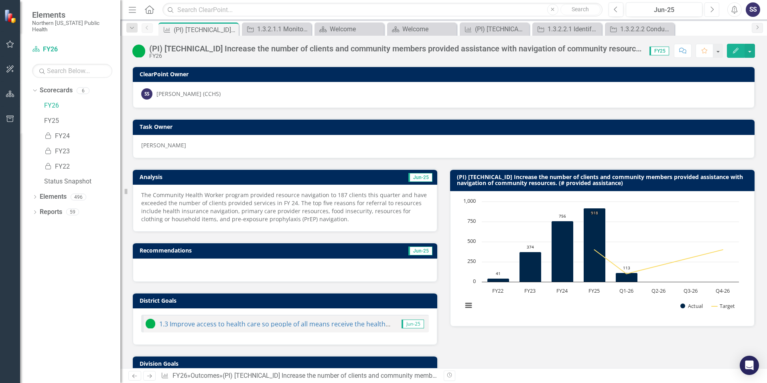
click at [712, 11] on icon "Next" at bounding box center [711, 9] width 4 height 7
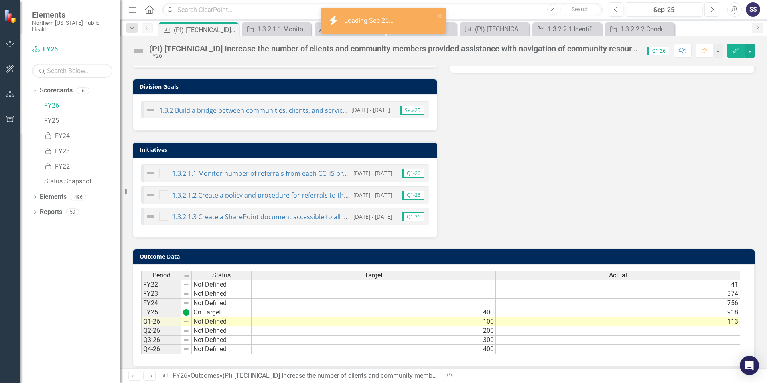
scroll to position [260, 0]
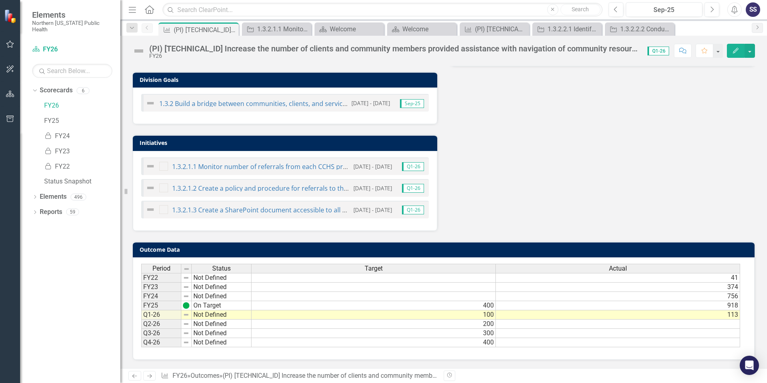
click at [734, 315] on td "113" at bounding box center [618, 314] width 244 height 9
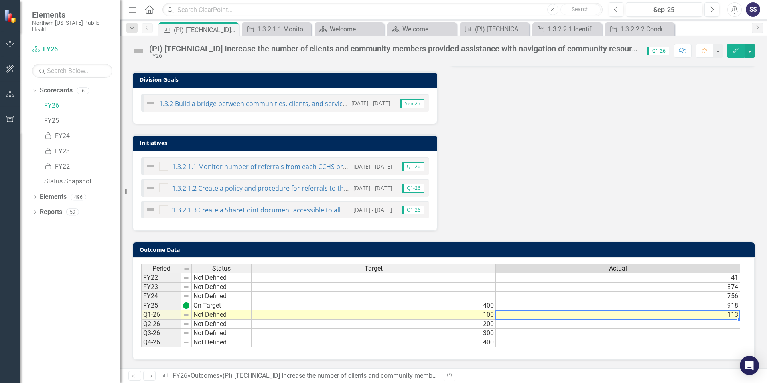
click at [734, 315] on td "113" at bounding box center [618, 314] width 244 height 9
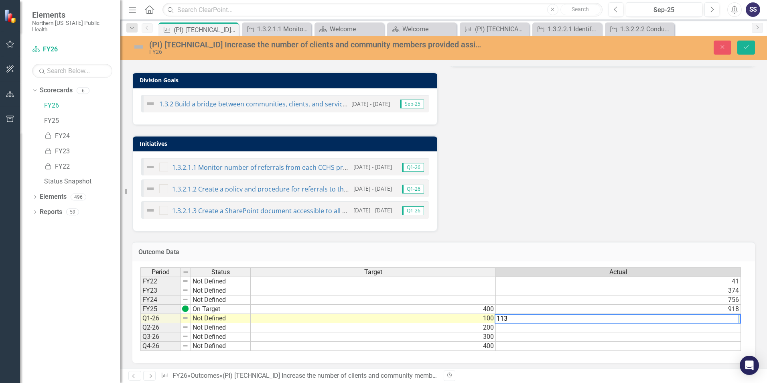
drag, startPoint x: 517, startPoint y: 319, endPoint x: 478, endPoint y: 323, distance: 39.1
click at [478, 323] on div "Period Status Target Actual FY22 Not Defined 41 FY23 Not Defined 374 FY24 Not D…" at bounding box center [440, 309] width 600 height 84
type textarea "252"
click at [539, 207] on div "Analysis Sep-25 Recommendations Sep-25 District Goals 1.3 Improve access to hea…" at bounding box center [443, 65] width 634 height 332
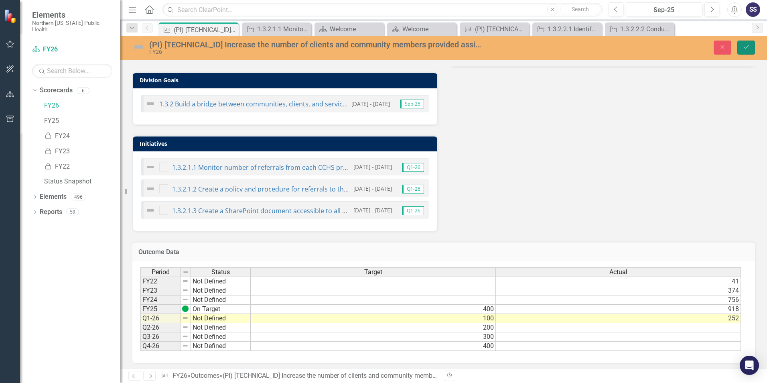
click at [741, 48] on button "Save" at bounding box center [746, 48] width 18 height 14
